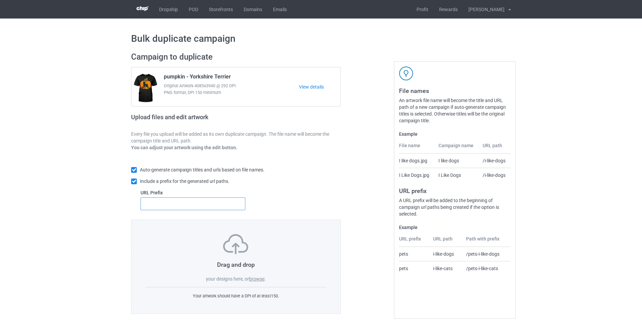
click at [207, 207] on input "text" at bounding box center [193, 204] width 105 height 13
type input "dmt-"
click at [256, 280] on label "browse" at bounding box center [257, 279] width 16 height 5
click at [0, 0] on input "browse" at bounding box center [0, 0] width 0 height 0
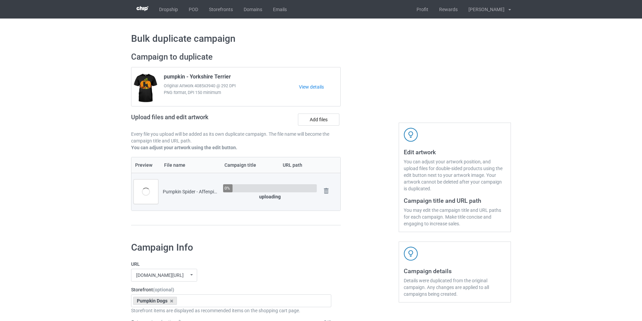
scroll to position [135, 0]
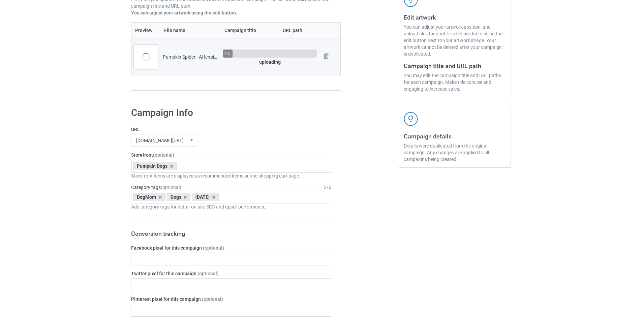
click at [214, 169] on div "Pumpkin Dogs Pumpkin Spider Dogs Pocket Halloween Dogs Moon Mountain Dogs Hallo…" at bounding box center [231, 166] width 200 height 13
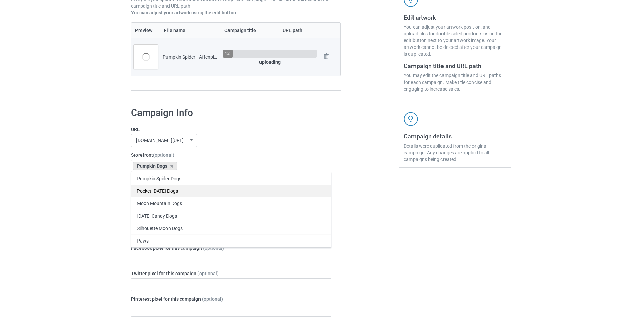
click at [172, 183] on div "Pumpkin Spider Dogs" at bounding box center [232, 178] width 200 height 12
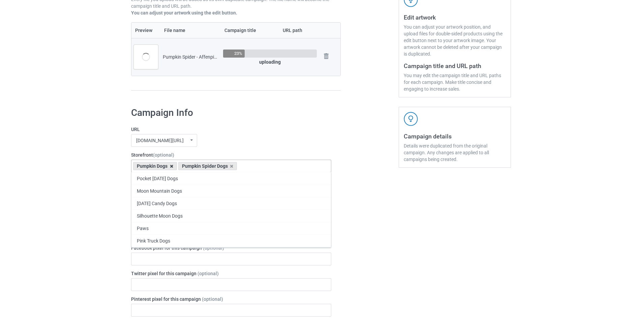
click at [171, 165] on icon at bounding box center [171, 166] width 3 height 4
click at [243, 139] on div "mangtee.com/ undefined/ mangtee.com/ undefined/ fami-tee.com/ teechip.com/ 5a13…" at bounding box center [231, 140] width 200 height 13
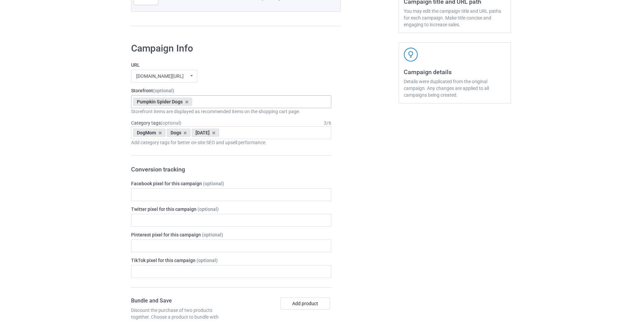
scroll to position [202, 0]
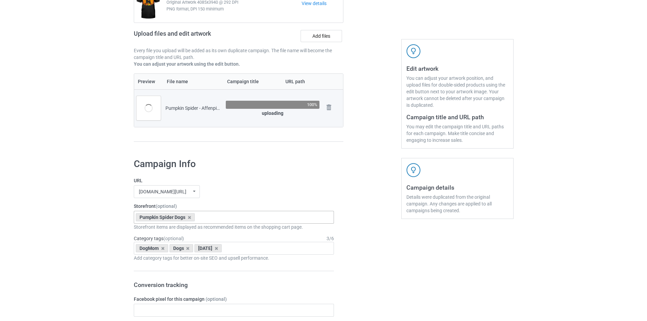
scroll to position [0, 0]
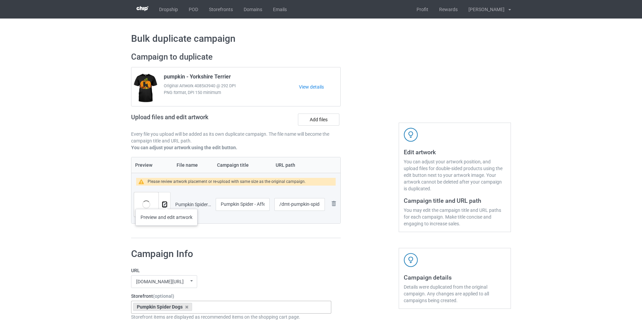
click at [166, 203] on img at bounding box center [165, 205] width 4 height 4
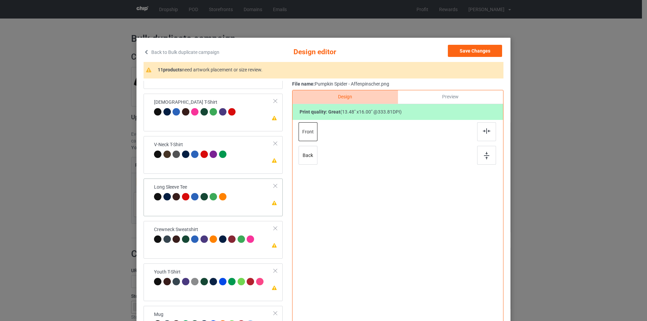
scroll to position [200, 0]
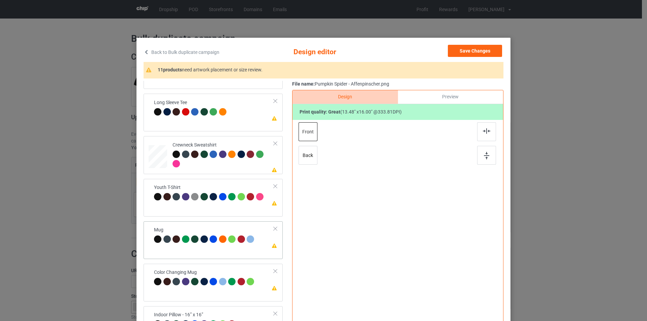
click at [184, 225] on td "Please review artwork placement Mug" at bounding box center [213, 235] width 127 height 23
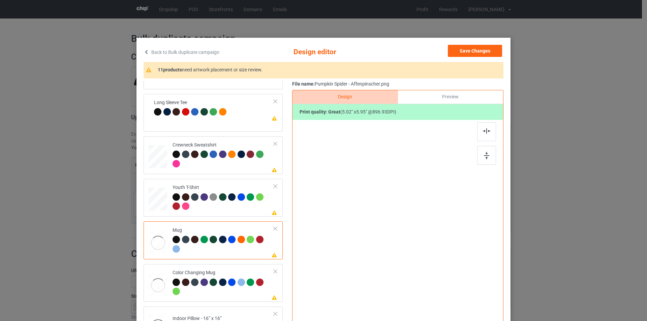
scroll to position [200, 0]
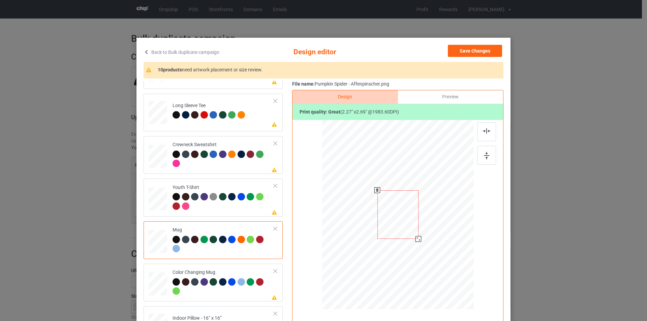
drag, startPoint x: 441, startPoint y: 268, endPoint x: 426, endPoint y: 224, distance: 47.0
click at [426, 224] on div at bounding box center [398, 214] width 152 height 63
drag, startPoint x: 404, startPoint y: 217, endPoint x: 446, endPoint y: 218, distance: 41.8
click at [446, 218] on div at bounding box center [440, 216] width 41 height 49
click at [458, 242] on div at bounding box center [461, 241] width 6 height 6
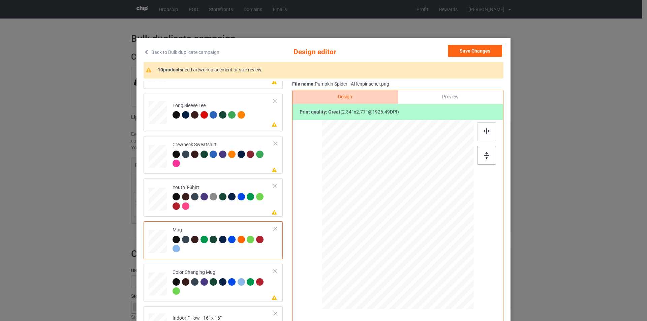
click at [486, 159] on div at bounding box center [487, 155] width 19 height 19
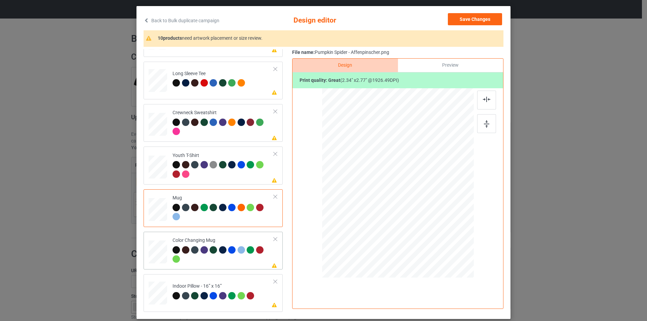
scroll to position [68, 0]
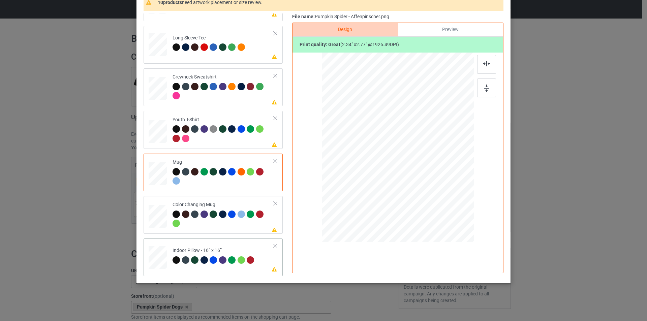
click at [227, 243] on td "Please review artwork placement Indoor Pillow - 16” x 16”" at bounding box center [223, 256] width 109 height 30
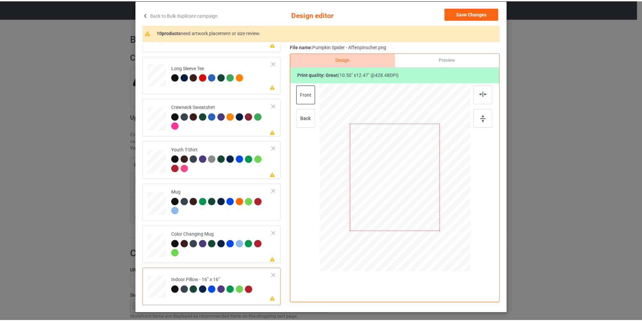
scroll to position [0, 0]
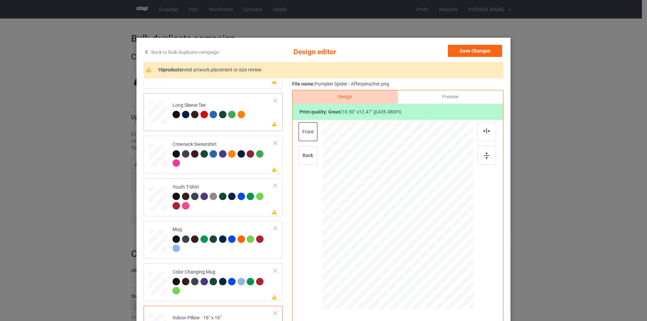
click at [252, 119] on td "Please review artwork placement Long Sleeve Tee" at bounding box center [223, 111] width 109 height 30
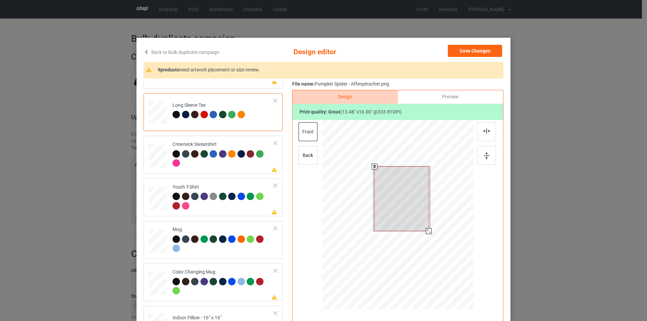
click at [427, 235] on div at bounding box center [398, 216] width 152 height 192
click at [487, 50] on button "Save Changes" at bounding box center [475, 51] width 54 height 12
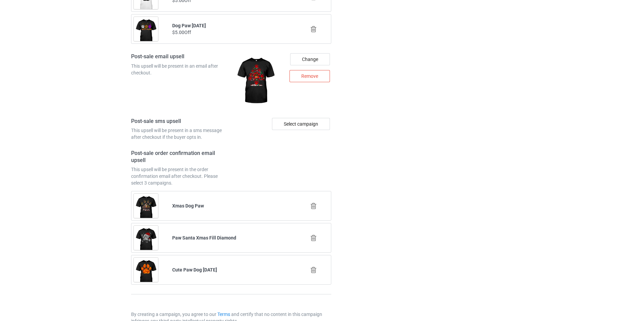
scroll to position [911, 0]
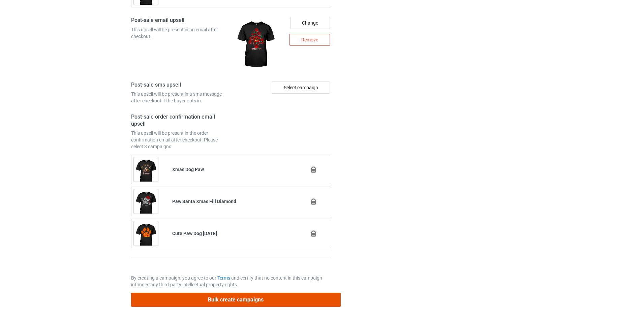
click at [282, 299] on button "Bulk create campaigns" at bounding box center [236, 300] width 210 height 14
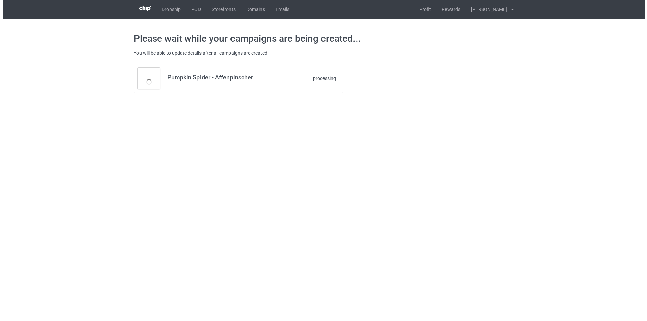
scroll to position [0, 0]
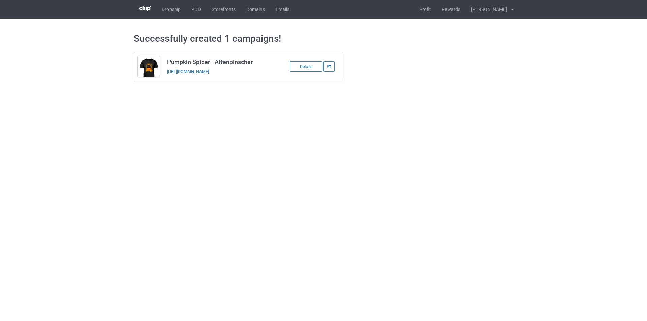
click at [391, 126] on body "Dropship POD Storefronts Domains Emails Profit Rewards Tuan Do Settings Logout …" at bounding box center [323, 160] width 647 height 321
click at [198, 7] on link "POD" at bounding box center [196, 9] width 20 height 19
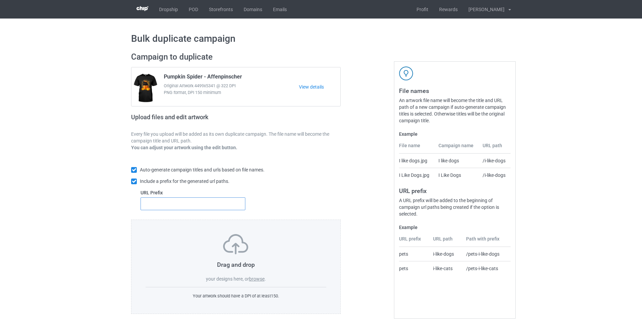
click at [223, 210] on input "text" at bounding box center [193, 204] width 105 height 13
type input "dmt-"
click at [261, 278] on label "browse" at bounding box center [257, 279] width 16 height 5
click at [0, 0] on input "browse" at bounding box center [0, 0] width 0 height 0
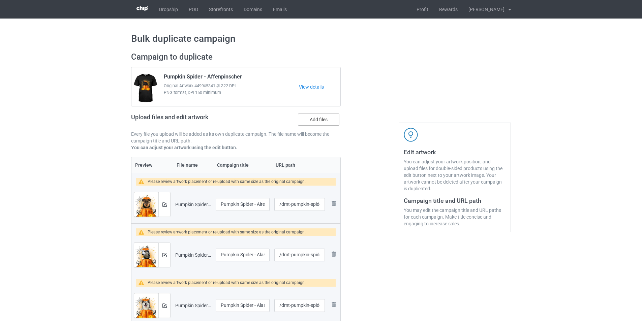
click at [329, 121] on label "Add files" at bounding box center [318, 120] width 41 height 12
click at [0, 0] on input "Add files" at bounding box center [0, 0] width 0 height 0
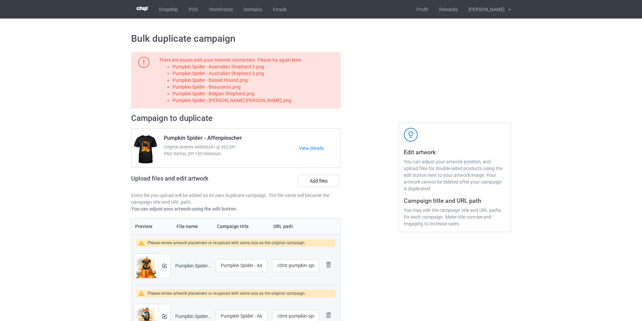
click at [242, 73] on li "Pumpkin Spider - Australian Shepherd 3.png" at bounding box center [256, 73] width 166 height 7
click at [245, 68] on li "Pumpkin Spider - Australian Shepherd 2.png" at bounding box center [256, 66] width 166 height 7
copy li "Pumpkin Spider - Australian Shepherd 2.png"
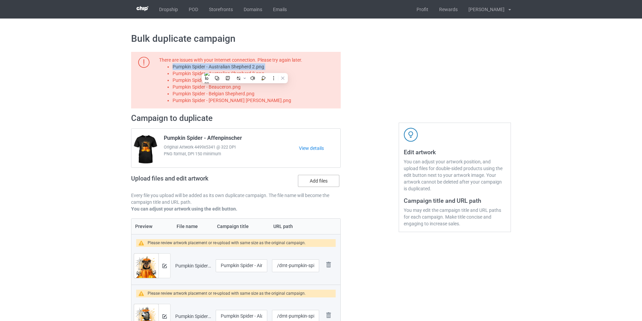
click at [324, 183] on label "Add files" at bounding box center [318, 181] width 41 height 12
click at [0, 0] on input "Add files" at bounding box center [0, 0] width 0 height 0
click at [249, 73] on li "Pumpkin Spider - Australian Shepherd 3.png" at bounding box center [256, 73] width 166 height 7
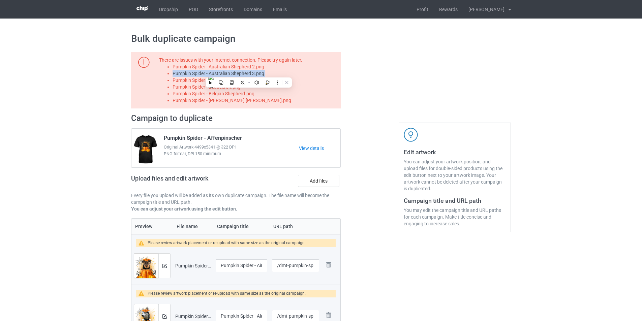
copy li "Pumpkin Spider - Australian Shepherd 3.png"
click at [320, 186] on label "Add files" at bounding box center [318, 181] width 41 height 12
click at [0, 0] on input "Add files" at bounding box center [0, 0] width 0 height 0
click at [211, 81] on li "Pumpkin Spider - Basset Hound.png" at bounding box center [256, 80] width 166 height 7
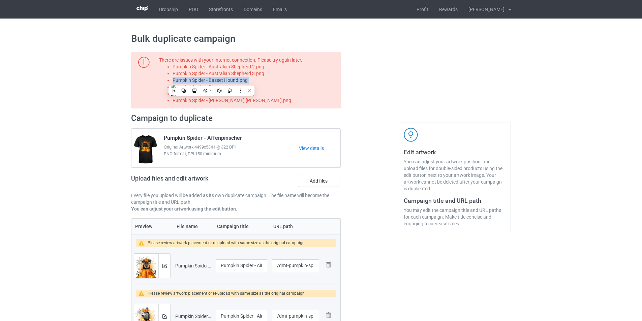
click at [211, 81] on li "Pumpkin Spider - Basset Hound.png" at bounding box center [256, 80] width 166 height 7
copy li "Pumpkin Spider - Basset Hound.png"
click at [319, 179] on label "Add files" at bounding box center [318, 181] width 41 height 12
click at [0, 0] on input "Add files" at bounding box center [0, 0] width 0 height 0
click at [233, 89] on li "Pumpkin Spider - Beauceron.png" at bounding box center [256, 87] width 166 height 7
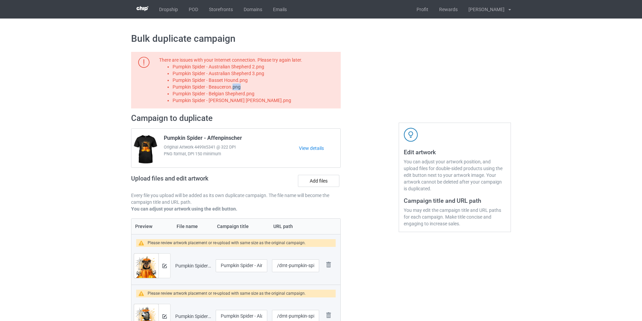
click at [233, 89] on li "Pumpkin Spider - Beauceron.png" at bounding box center [256, 87] width 166 height 7
copy li "Pumpkin Spider - Beauceron.png"
click at [320, 180] on label "Add files" at bounding box center [318, 181] width 41 height 12
click at [0, 0] on input "Add files" at bounding box center [0, 0] width 0 height 0
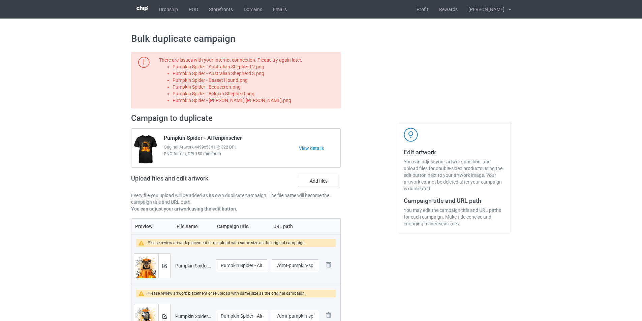
click at [247, 93] on li "Pumpkin Spider - Belgian Shepherd.png" at bounding box center [256, 93] width 166 height 7
copy li "Pumpkin Spider - Belgian Shepherd.png"
click at [323, 181] on label "Add files" at bounding box center [318, 181] width 41 height 12
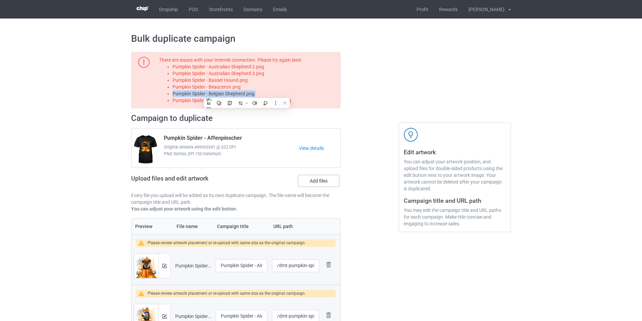
click at [0, 0] on input "Add files" at bounding box center [0, 0] width 0 height 0
click at [234, 102] on li "Pumpkin Spider - [PERSON_NAME] [PERSON_NAME].png" at bounding box center [256, 100] width 166 height 7
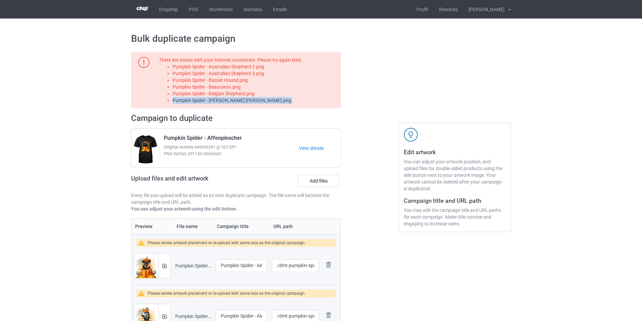
copy li "Pumpkin Spider - [PERSON_NAME] [PERSON_NAME].png"
click at [319, 182] on label "Add files" at bounding box center [318, 181] width 41 height 12
click at [0, 0] on input "Add files" at bounding box center [0, 0] width 0 height 0
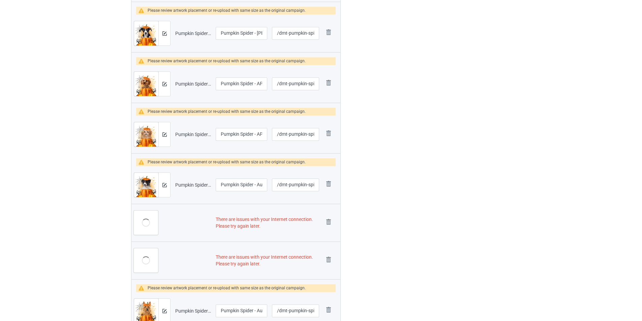
scroll to position [1012, 0]
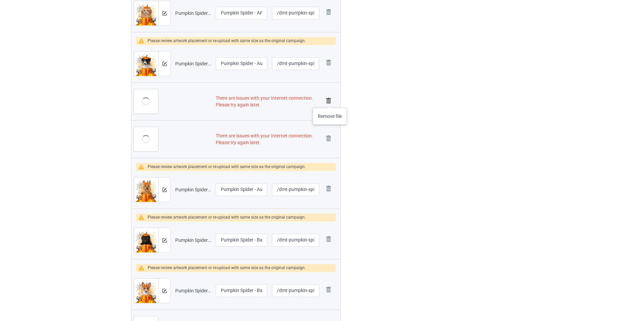
click at [330, 101] on img at bounding box center [328, 100] width 9 height 9
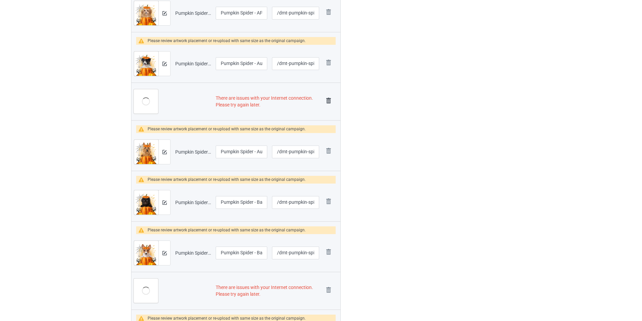
click at [329, 101] on img at bounding box center [328, 100] width 9 height 9
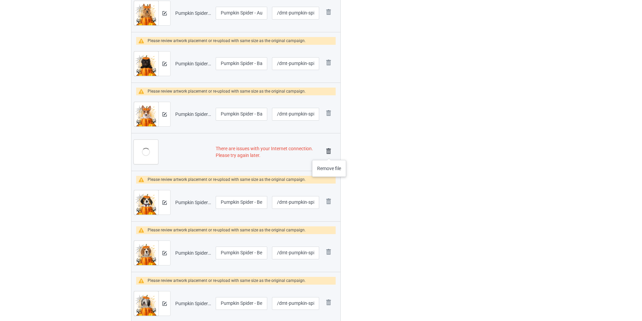
click at [329, 154] on img at bounding box center [328, 151] width 9 height 9
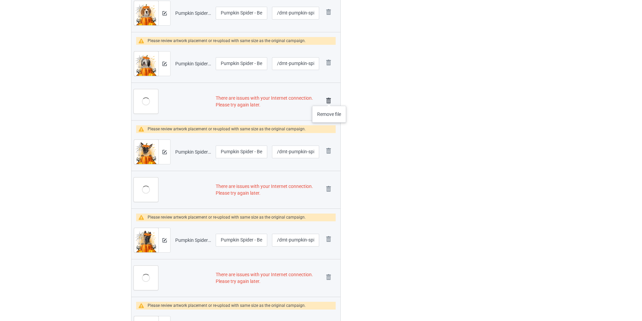
click at [329, 99] on img at bounding box center [328, 100] width 9 height 9
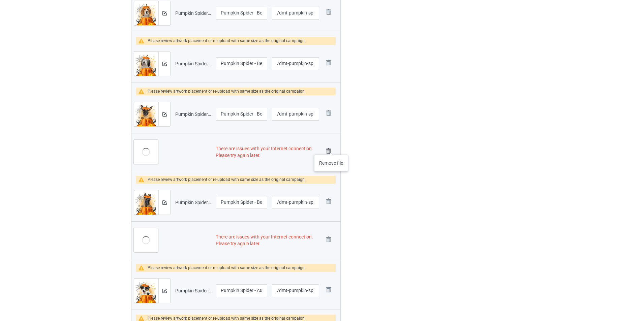
click at [331, 148] on img at bounding box center [328, 151] width 9 height 9
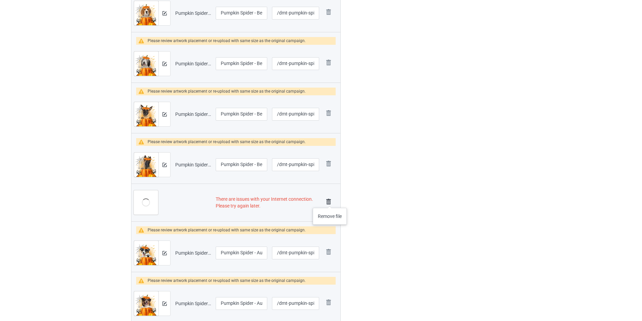
click at [330, 201] on img at bounding box center [328, 201] width 9 height 9
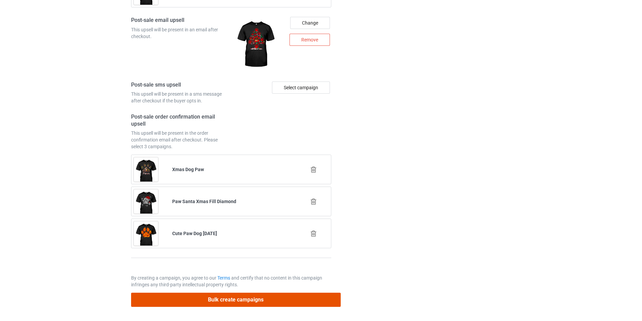
click at [323, 300] on button "Bulk create campaigns" at bounding box center [236, 300] width 210 height 14
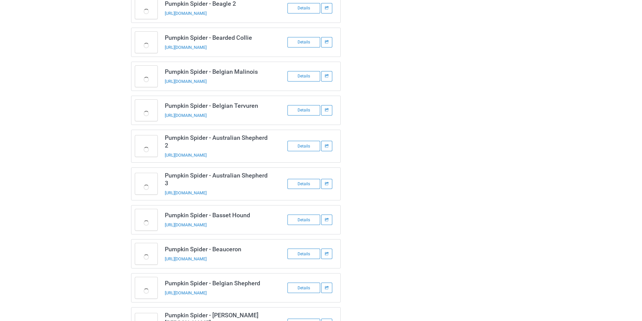
scroll to position [813, 0]
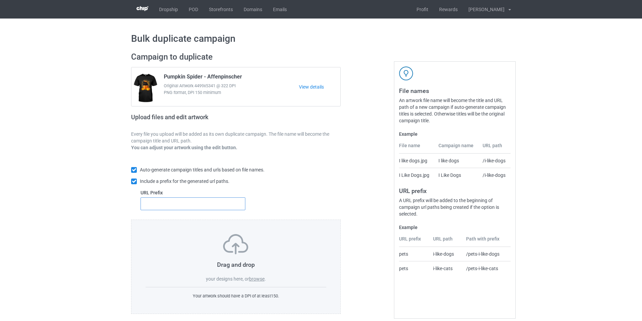
click at [197, 199] on input "text" at bounding box center [193, 204] width 105 height 13
type input "dmt-"
click at [250, 281] on label "browse" at bounding box center [257, 279] width 16 height 5
click at [0, 0] on input "browse" at bounding box center [0, 0] width 0 height 0
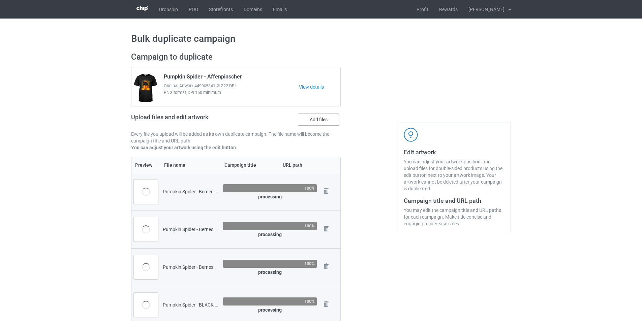
click at [328, 118] on label "Add files" at bounding box center [318, 120] width 41 height 12
click at [0, 0] on input "Add files" at bounding box center [0, 0] width 0 height 0
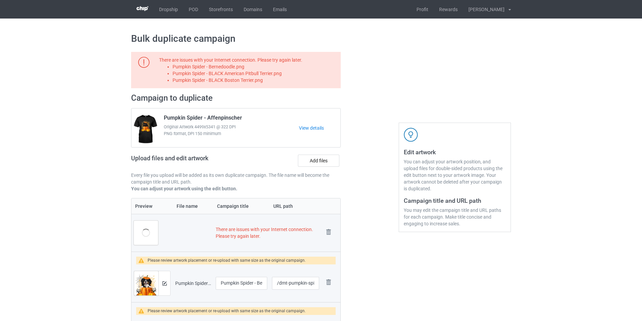
click at [239, 68] on li "Pumpkin Spider - Bernedoodle.png" at bounding box center [256, 66] width 166 height 7
copy li "Pumpkin Spider - Bernedoodle.png"
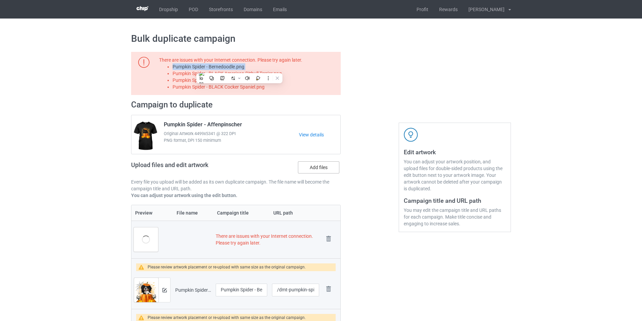
click at [319, 165] on label "Add files" at bounding box center [318, 168] width 41 height 12
click at [0, 0] on input "Add files" at bounding box center [0, 0] width 0 height 0
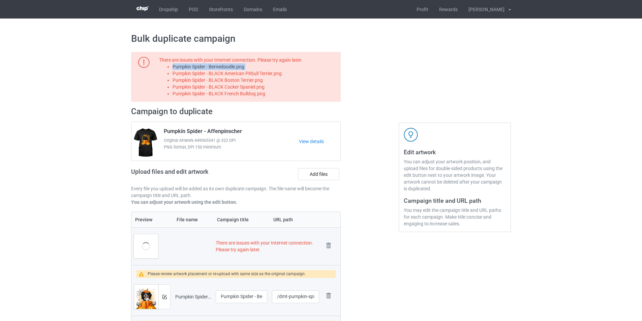
click at [253, 70] on li "Pumpkin Spider - Bernedoodle.png" at bounding box center [256, 66] width 166 height 7
click at [251, 73] on li "Pumpkin Spider - BLACK American Pitbull Terrier.png" at bounding box center [256, 73] width 166 height 7
copy li "Pumpkin Spider - BLACK American Pitbull Terrier.png"
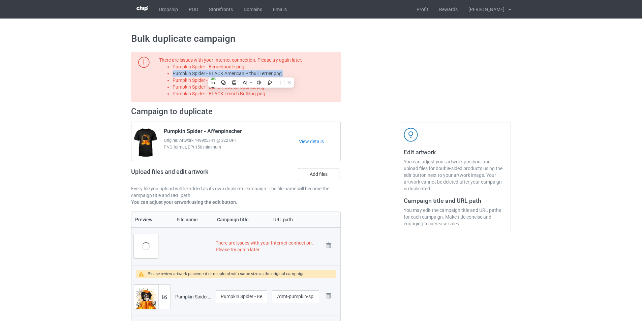
click at [311, 176] on label "Add files" at bounding box center [318, 174] width 41 height 12
click at [0, 0] on input "Add files" at bounding box center [0, 0] width 0 height 0
click at [260, 82] on li "Pumpkin Spider - BLACK Boston Terrier.png" at bounding box center [256, 80] width 166 height 7
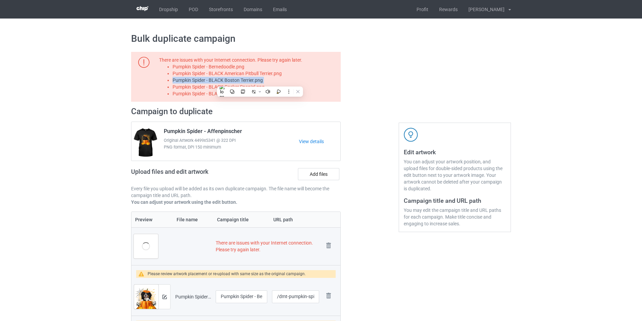
click at [260, 82] on li "Pumpkin Spider - BLACK Boston Terrier.png" at bounding box center [256, 80] width 166 height 7
copy li "Pumpkin Spider - BLACK Boston Terrier.png"
click at [309, 174] on label "Add files" at bounding box center [318, 174] width 41 height 12
click at [0, 0] on input "Add files" at bounding box center [0, 0] width 0 height 0
click at [259, 86] on li "Pumpkin Spider - BLACK Cocker Spaniel.png" at bounding box center [256, 87] width 166 height 7
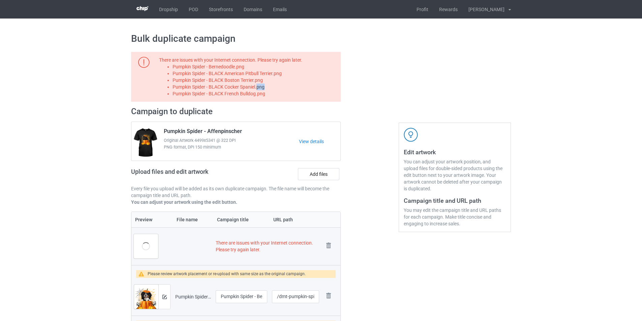
click at [259, 86] on li "Pumpkin Spider - BLACK Cocker Spaniel.png" at bounding box center [256, 87] width 166 height 7
copy li "Pumpkin Spider - BLACK Cocker Spaniel.png"
click at [311, 172] on label "Add files" at bounding box center [318, 174] width 41 height 12
click at [0, 0] on input "Add files" at bounding box center [0, 0] width 0 height 0
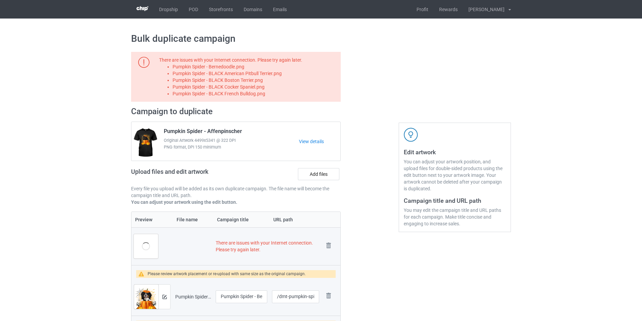
click at [244, 95] on li "Pumpkin Spider - BLACK French Bulldog.png" at bounding box center [256, 93] width 166 height 7
copy li "Pumpkin Spider - BLACK French Bulldog.png"
click at [320, 175] on label "Add files" at bounding box center [318, 174] width 41 height 12
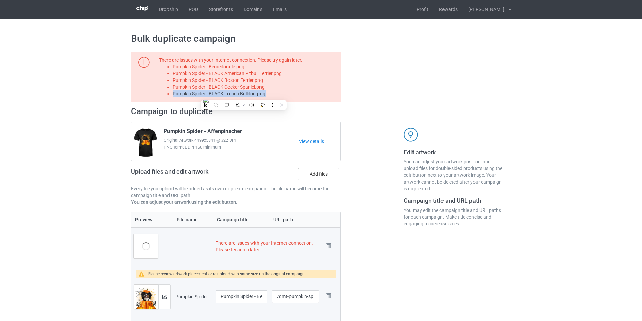
click at [0, 0] on input "Add files" at bounding box center [0, 0] width 0 height 0
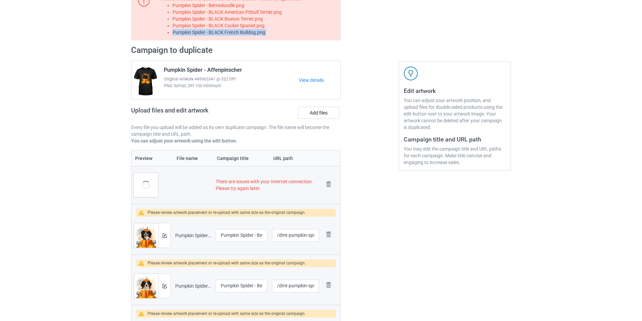
scroll to position [101, 0]
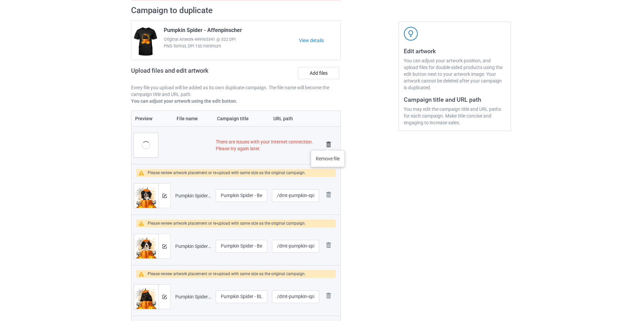
click at [329, 142] on img at bounding box center [328, 144] width 9 height 9
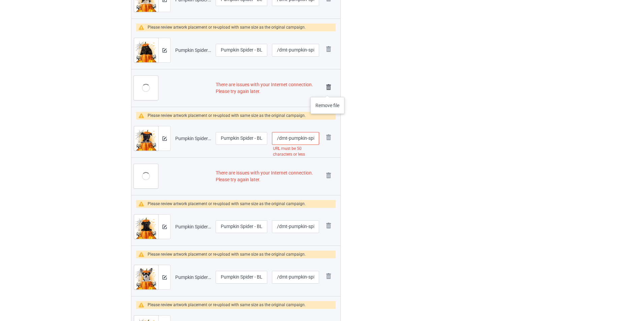
click at [328, 90] on img at bounding box center [328, 87] width 9 height 9
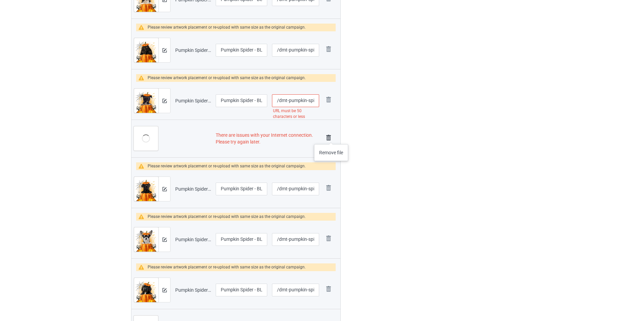
click at [331, 138] on img at bounding box center [328, 137] width 9 height 9
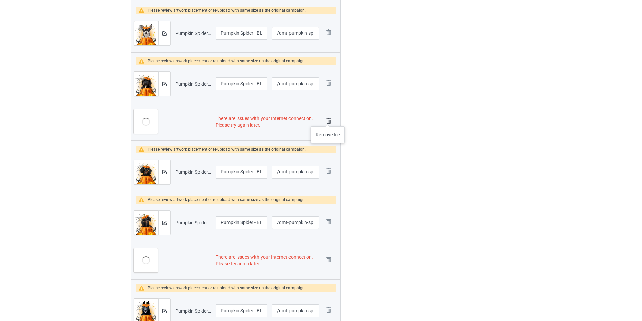
click at [328, 120] on img at bounding box center [328, 120] width 9 height 9
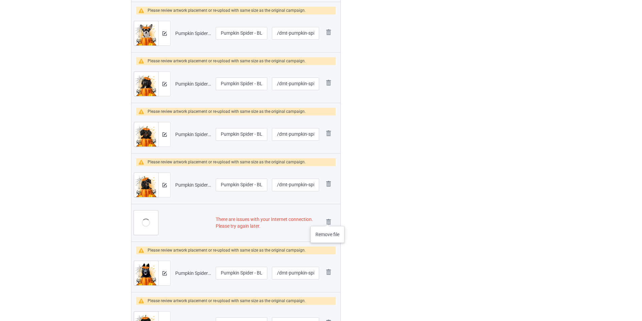
click at [0, 0] on img at bounding box center [0, 0] width 0 height 0
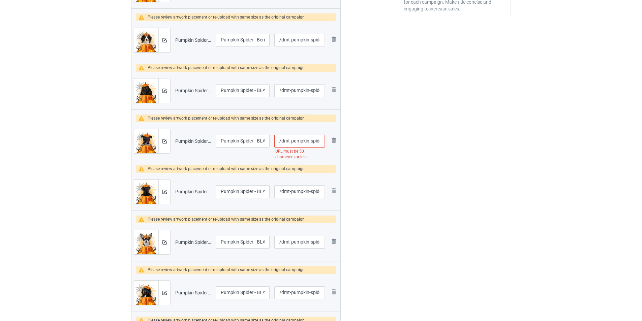
scroll to position [121, 0]
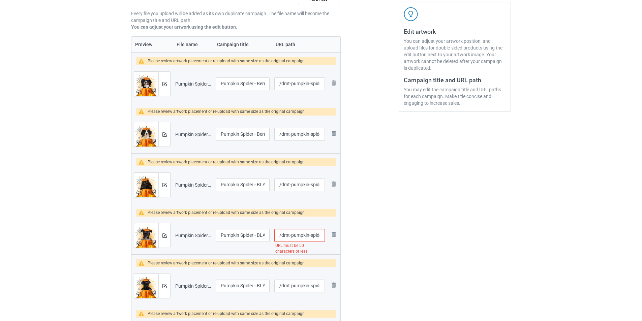
click at [315, 234] on input "/dmt-pumpkin-spider-black-american-staffordshire-terrier" at bounding box center [300, 235] width 51 height 13
type input "/dmt-pumpkin-black-american-staffordshire-terrier"
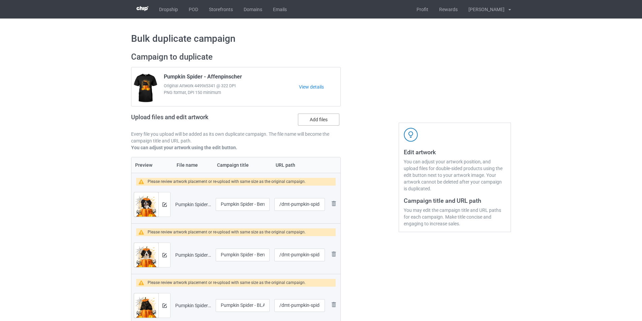
click at [327, 116] on label "Add files" at bounding box center [318, 120] width 41 height 12
click at [0, 0] on input "Add files" at bounding box center [0, 0] width 0 height 0
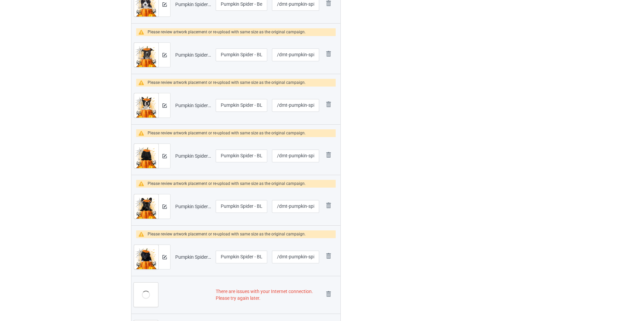
scroll to position [1045, 0]
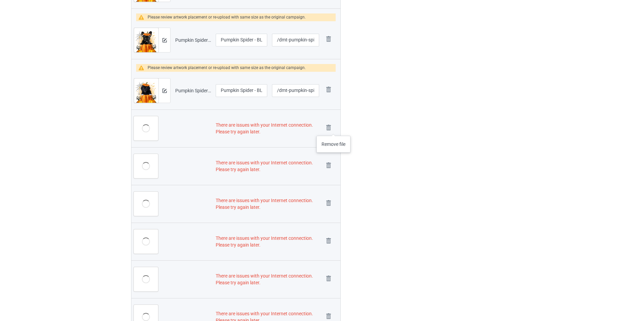
click at [334, 129] on div "Remove file" at bounding box center [331, 128] width 14 height 11
click at [335, 129] on div "Remove file" at bounding box center [331, 128] width 14 height 11
click at [330, 129] on img at bounding box center [328, 127] width 9 height 9
click at [329, 128] on img at bounding box center [328, 127] width 9 height 9
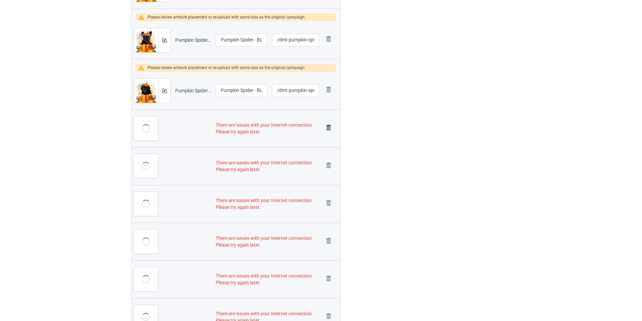
click at [0, 0] on img at bounding box center [0, 0] width 0 height 0
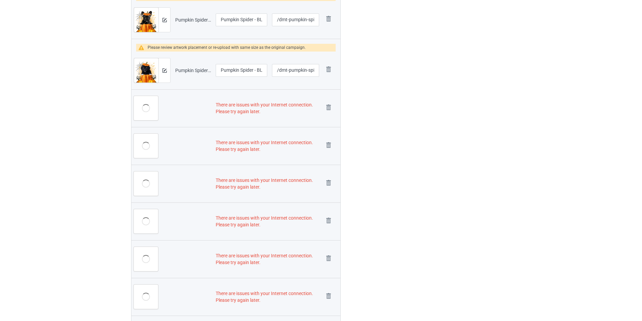
click at [0, 0] on img at bounding box center [0, 0] width 0 height 0
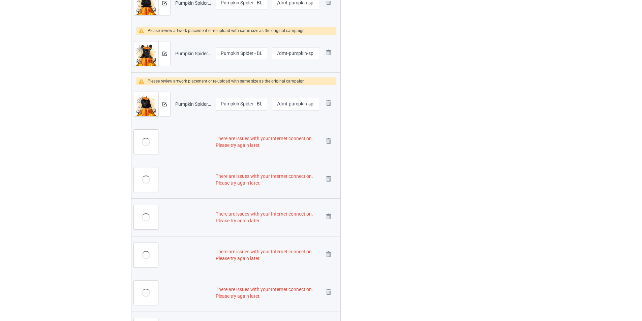
click at [0, 0] on img at bounding box center [0, 0] width 0 height 0
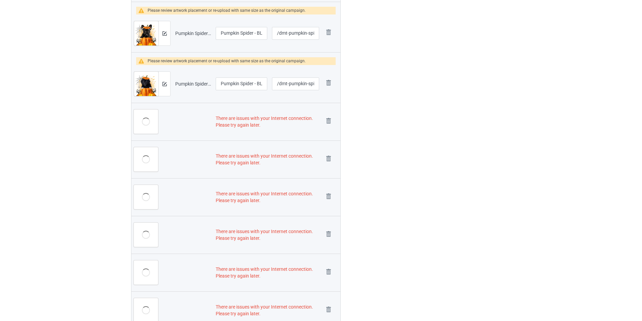
click at [0, 0] on img at bounding box center [0, 0] width 0 height 0
click at [329, 192] on link at bounding box center [328, 197] width 9 height 11
click at [329, 230] on link at bounding box center [328, 235] width 9 height 11
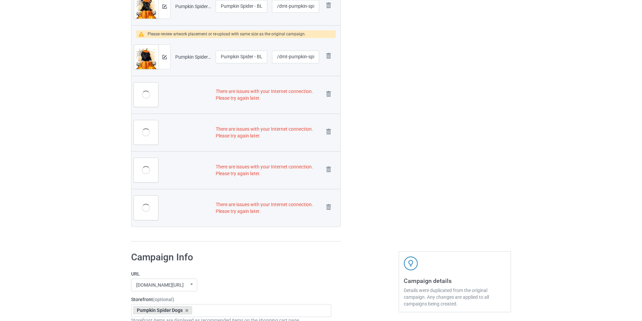
click at [329, 100] on link at bounding box center [328, 94] width 9 height 11
click at [0, 0] on img at bounding box center [0, 0] width 0 height 0
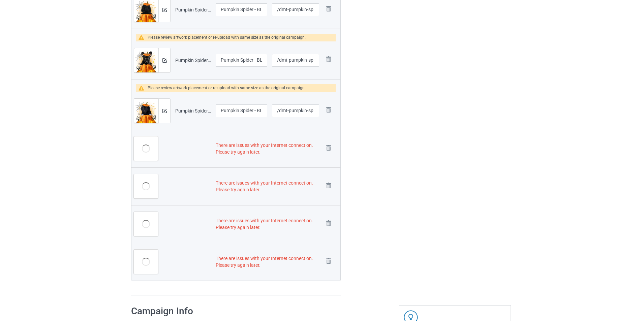
click at [329, 257] on link at bounding box center [328, 262] width 9 height 11
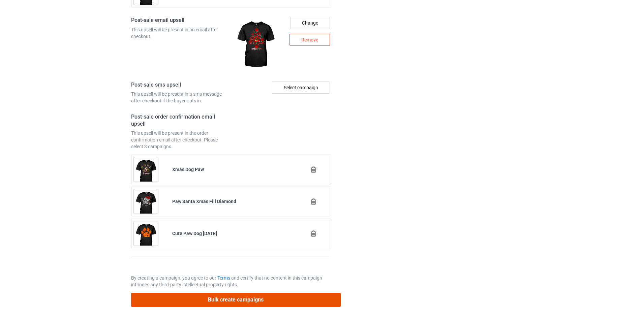
click at [243, 304] on button "Bulk create campaigns" at bounding box center [236, 300] width 210 height 14
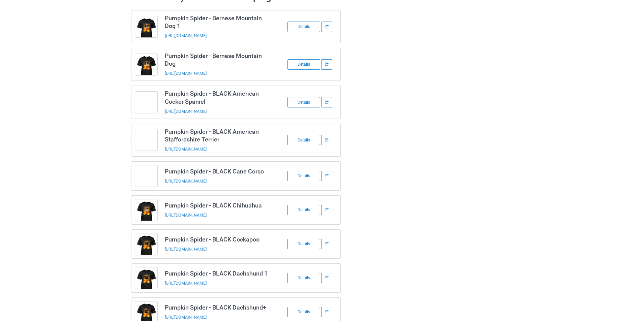
scroll to position [0, 0]
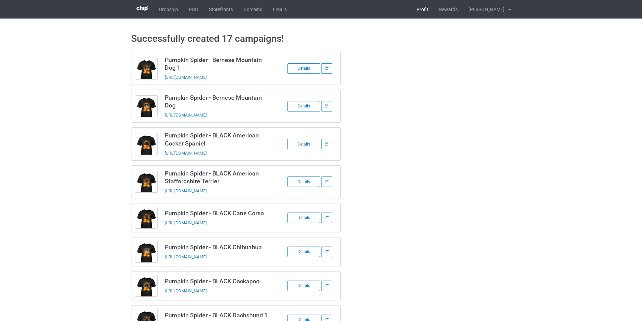
click at [434, 12] on link "Profit" at bounding box center [422, 9] width 23 height 19
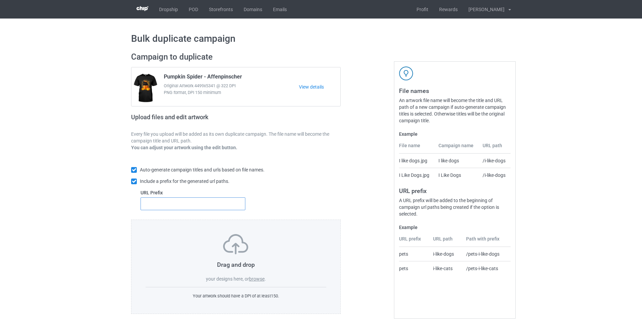
click at [204, 200] on input "text" at bounding box center [193, 204] width 105 height 13
type input "dmt-"
click at [255, 283] on div "Drag and drop your designs here, or browse . Your artwork should have a DPI of …" at bounding box center [236, 267] width 210 height 94
click at [247, 280] on span "your designs here, or" at bounding box center [227, 279] width 43 height 5
click at [257, 279] on label "browse" at bounding box center [257, 279] width 16 height 5
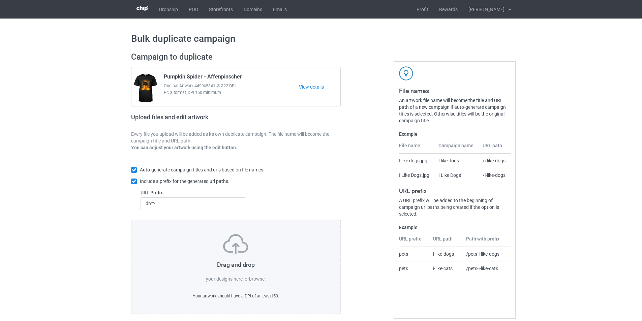
click at [0, 0] on input "browse" at bounding box center [0, 0] width 0 height 0
